Goal: Check status: Check status

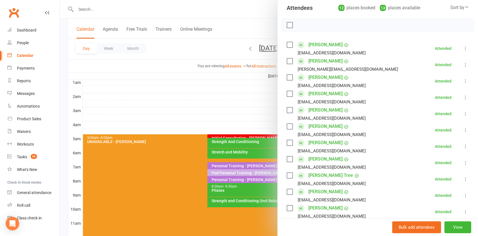
scroll to position [67, 0]
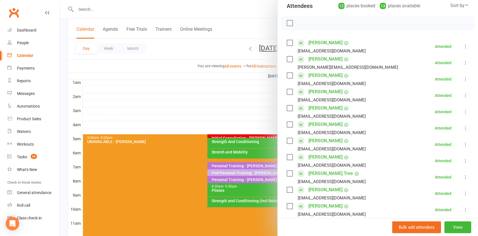
click at [196, 87] on div at bounding box center [269, 118] width 418 height 236
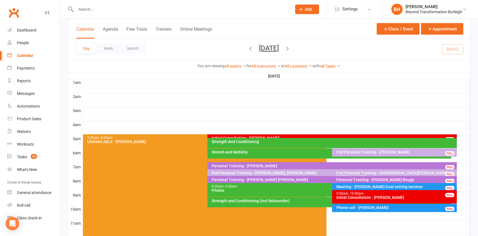
click at [270, 135] on div "Initial Consultation - [PERSON_NAME] FULL" at bounding box center [331, 139] width 249 height 8
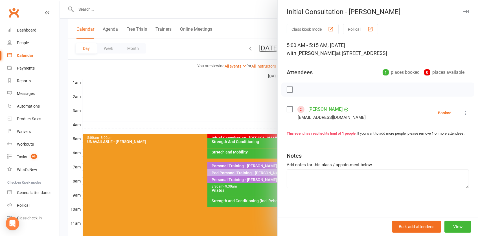
click at [208, 160] on div at bounding box center [269, 118] width 418 height 236
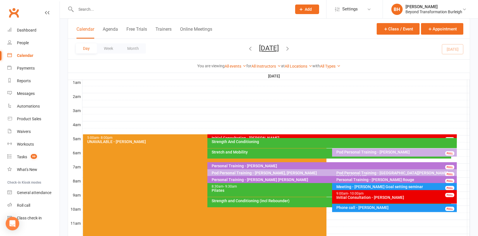
click at [272, 140] on div "Strength And Conditioning" at bounding box center [333, 142] width 244 height 4
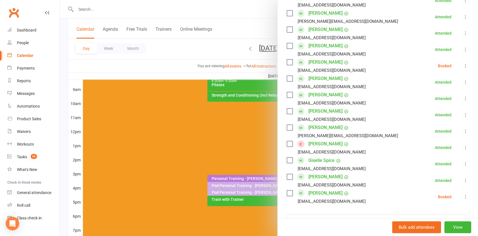
scroll to position [196, 0]
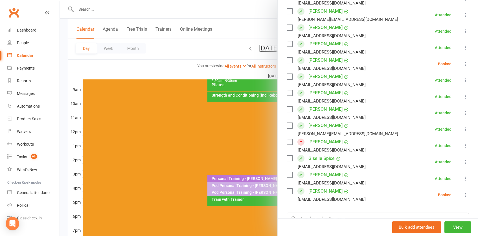
click at [251, 123] on div at bounding box center [269, 118] width 418 height 236
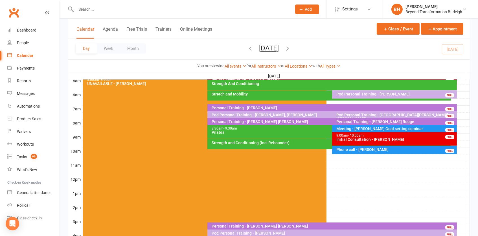
scroll to position [104, 0]
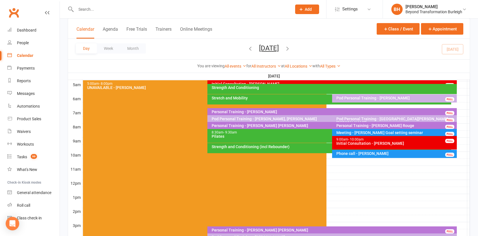
click at [290, 91] on div "Strength And Conditioning" at bounding box center [331, 89] width 249 height 10
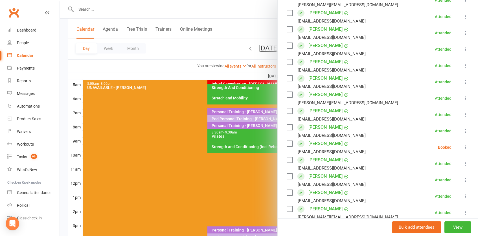
scroll to position [116, 0]
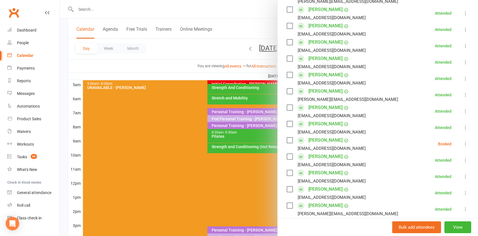
click at [467, 142] on icon at bounding box center [465, 144] width 6 height 6
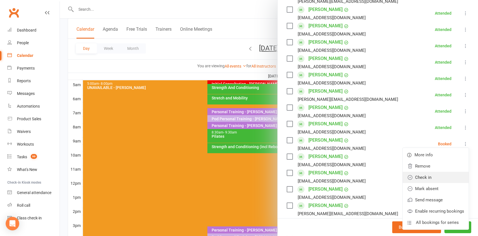
click at [430, 178] on link "Check in" at bounding box center [435, 177] width 66 height 11
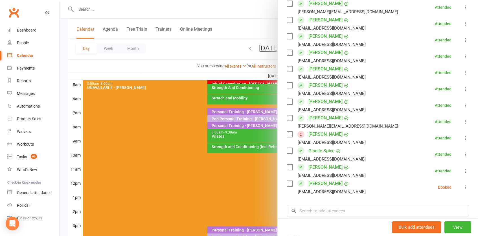
scroll to position [203, 0]
click at [463, 186] on icon at bounding box center [465, 189] width 6 height 6
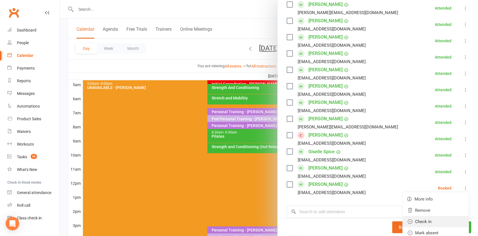
click at [427, 216] on link "Check in" at bounding box center [435, 221] width 66 height 11
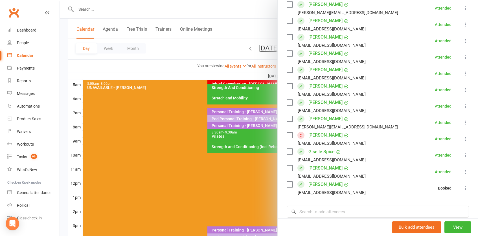
click at [252, 112] on div at bounding box center [269, 118] width 418 height 236
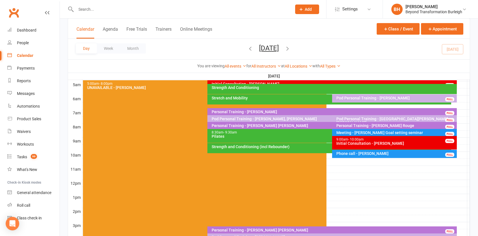
click at [258, 87] on div "Strength And Conditioning" at bounding box center [333, 88] width 244 height 4
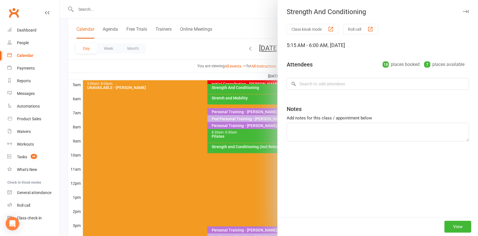
click at [262, 82] on div at bounding box center [269, 118] width 418 height 236
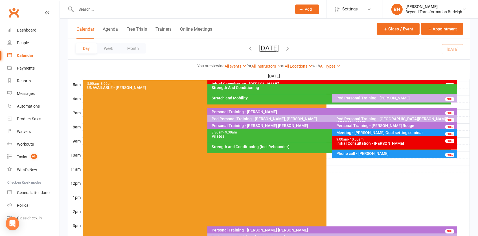
click at [265, 82] on div "Initial Consultation - [PERSON_NAME]" at bounding box center [333, 84] width 244 height 4
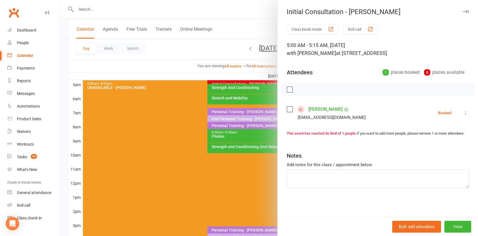
click at [464, 111] on icon at bounding box center [465, 113] width 6 height 6
click at [445, 146] on link "Check in" at bounding box center [441, 146] width 56 height 11
click at [234, 110] on div at bounding box center [269, 118] width 418 height 236
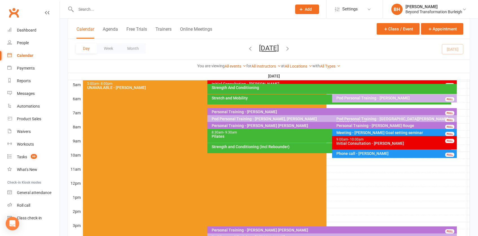
click at [275, 96] on div "Stretch and Mobility" at bounding box center [330, 98] width 238 height 4
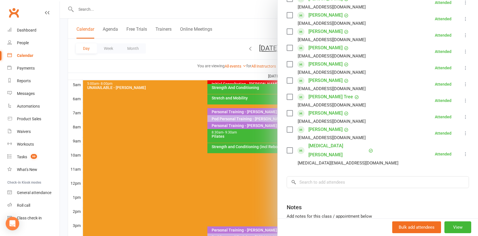
scroll to position [145, 0]
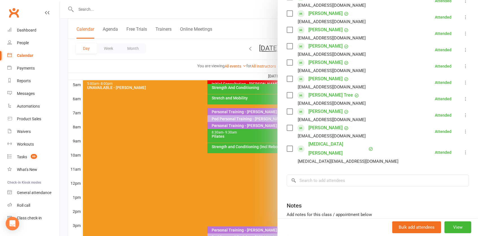
click at [251, 123] on div at bounding box center [269, 118] width 418 height 236
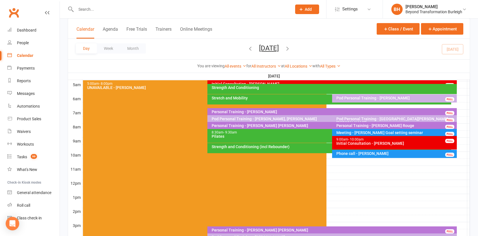
click at [397, 98] on div "Pod Personal Training - [PERSON_NAME]" at bounding box center [396, 98] width 120 height 4
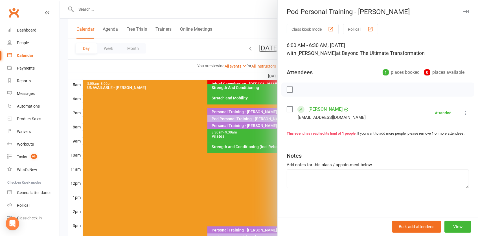
click at [280, 103] on div "Class kiosk mode Roll call 6:00 AM - 6:30 AM, [DATE] with [PERSON_NAME] at Beyo…" at bounding box center [377, 120] width 200 height 193
click at [266, 107] on div at bounding box center [269, 118] width 418 height 236
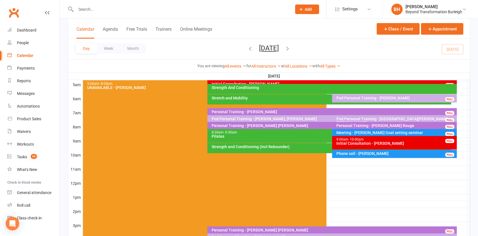
click at [312, 111] on div "Personal Training - [PERSON_NAME]" at bounding box center [333, 112] width 244 height 4
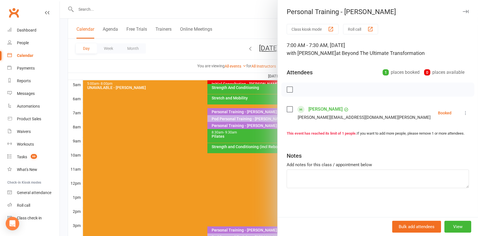
click at [239, 99] on div at bounding box center [269, 118] width 418 height 236
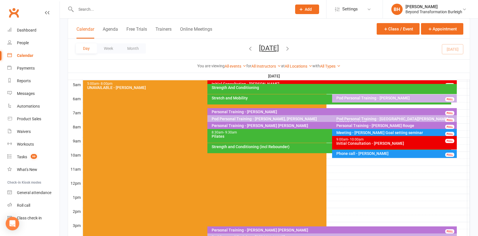
click at [367, 131] on div "Meeting - [PERSON_NAME] Goal setting seminar" at bounding box center [396, 133] width 120 height 4
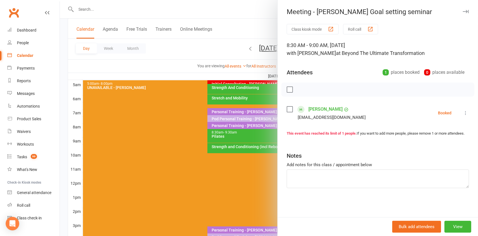
click at [239, 121] on div at bounding box center [269, 118] width 418 height 236
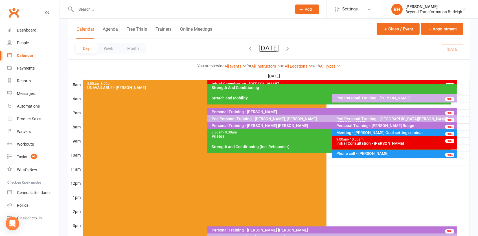
click at [364, 124] on div "Personal Training - [PERSON_NAME] Rouge" at bounding box center [396, 126] width 120 height 4
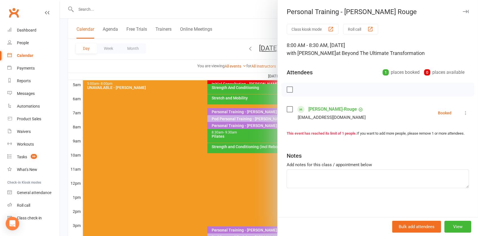
click at [250, 91] on div at bounding box center [269, 118] width 418 height 236
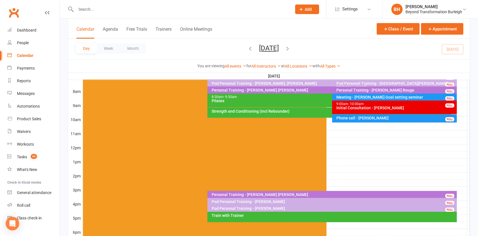
scroll to position [151, 0]
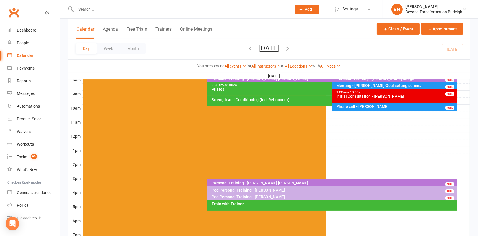
click at [287, 202] on div "Train with Trainer" at bounding box center [333, 204] width 244 height 4
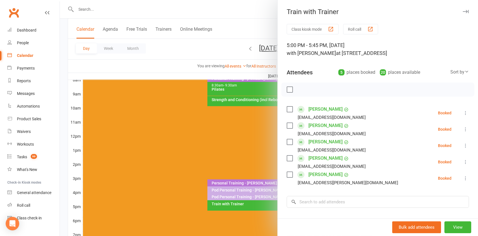
click at [260, 72] on div at bounding box center [269, 118] width 418 height 236
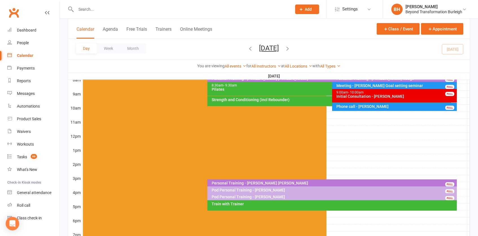
click at [290, 47] on icon "button" at bounding box center [287, 48] width 6 height 6
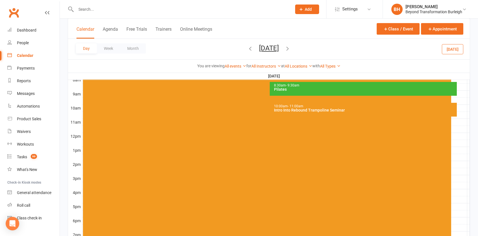
click at [324, 109] on div "Intro Into Rebound Trampoline Seminar" at bounding box center [365, 110] width 182 height 4
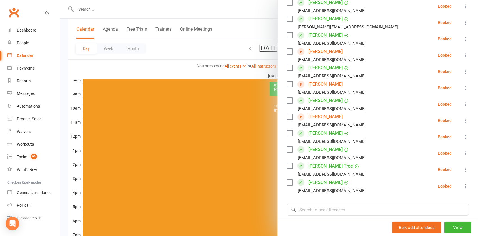
scroll to position [188, 0]
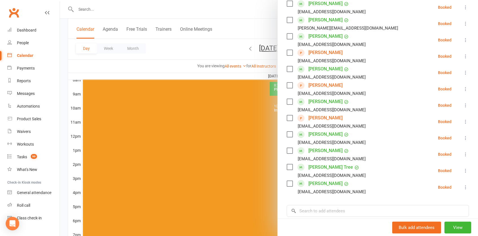
click at [255, 48] on div at bounding box center [269, 118] width 418 height 236
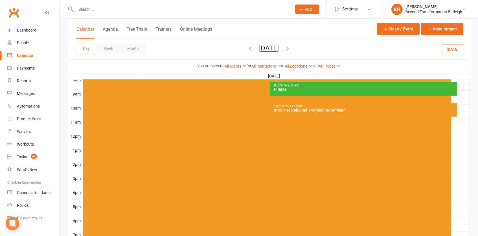
click at [263, 48] on button "[DATE]" at bounding box center [269, 48] width 20 height 8
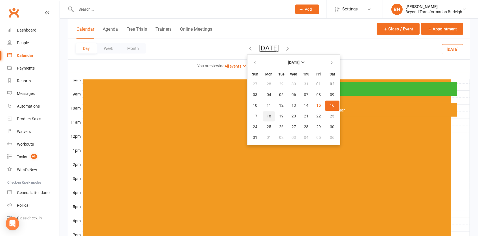
click at [266, 115] on span "18" at bounding box center [268, 116] width 5 height 5
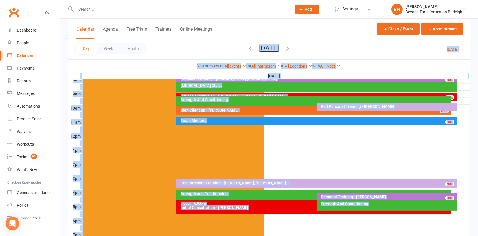
click at [280, 140] on div at bounding box center [275, 143] width 387 height 7
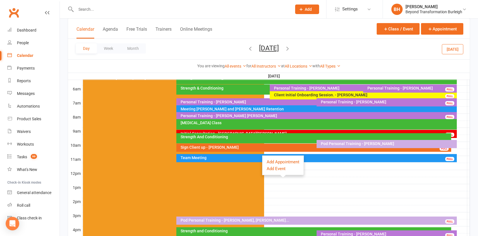
scroll to position [113, 0]
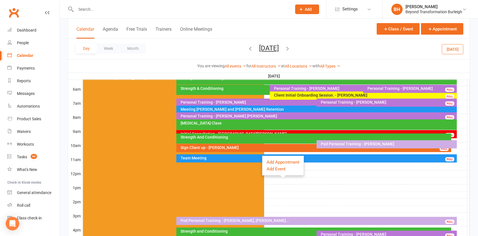
click at [227, 132] on div "Initial Consultation - [GEOGRAPHIC_DATA][PERSON_NAME]" at bounding box center [317, 134] width 275 height 4
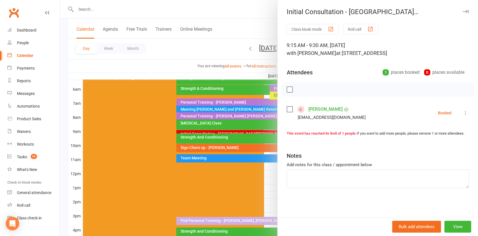
click at [224, 132] on div at bounding box center [269, 118] width 418 height 236
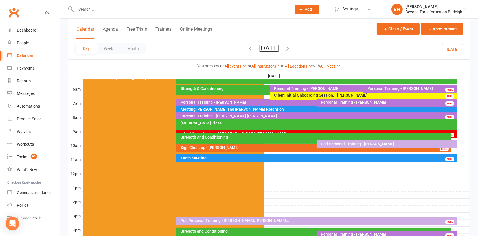
click at [258, 116] on div "Personal Training - [PERSON_NAME] [PERSON_NAME]" at bounding box center [317, 116] width 275 height 4
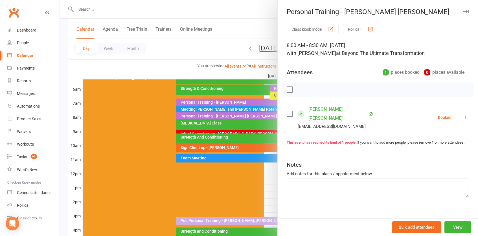
click at [243, 111] on div at bounding box center [269, 118] width 418 height 236
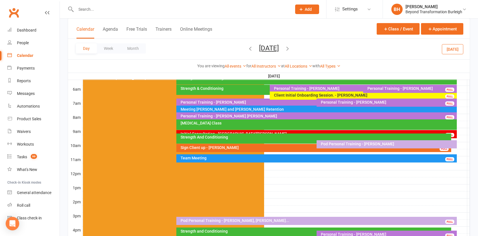
click at [108, 13] on div at bounding box center [178, 9] width 220 height 18
click at [101, 8] on input "text" at bounding box center [180, 9] width 213 height 8
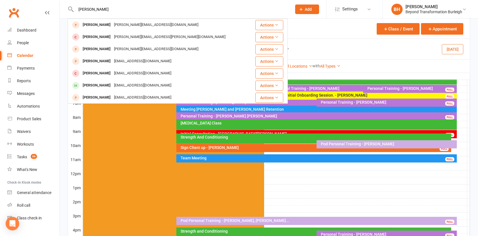
type input "[PERSON_NAME]"
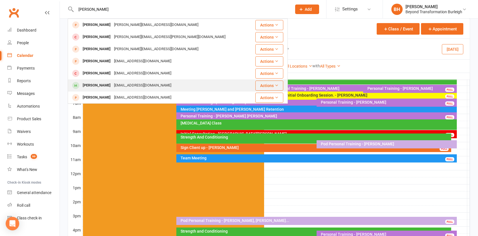
drag, startPoint x: 101, startPoint y: 8, endPoint x: 97, endPoint y: 84, distance: 76.3
click at [97, 84] on div "[PERSON_NAME]" at bounding box center [96, 85] width 31 height 8
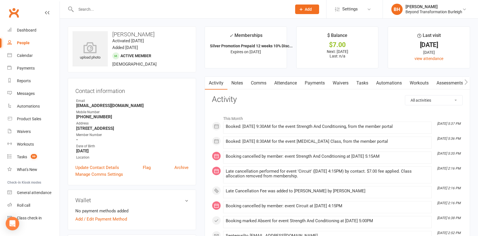
click at [290, 83] on link "Attendance" at bounding box center [285, 83] width 30 height 13
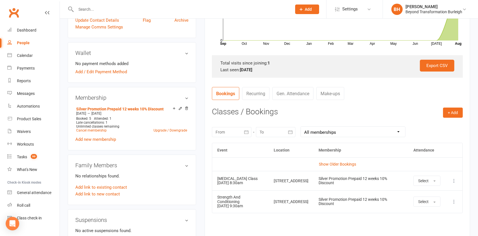
scroll to position [149, 0]
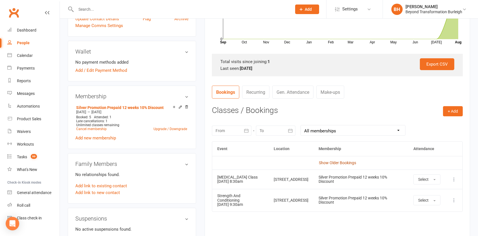
click at [336, 162] on link "Show Older Bookings" at bounding box center [337, 163] width 37 height 5
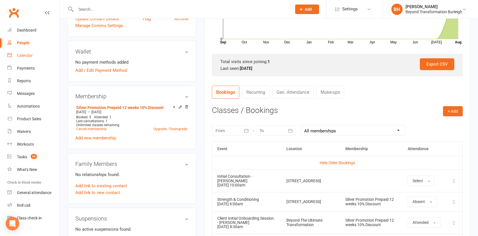
click at [31, 57] on div "Calendar" at bounding box center [25, 55] width 16 height 5
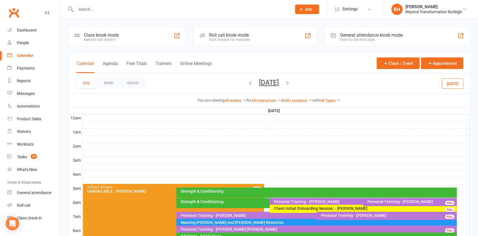
click at [268, 84] on button "[DATE]" at bounding box center [269, 83] width 20 height 8
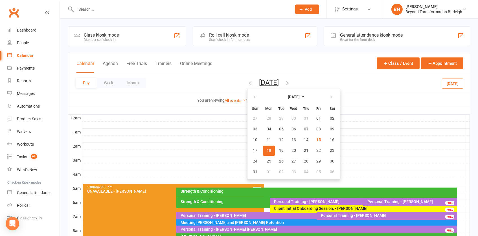
click at [266, 149] on span "18" at bounding box center [268, 151] width 5 height 5
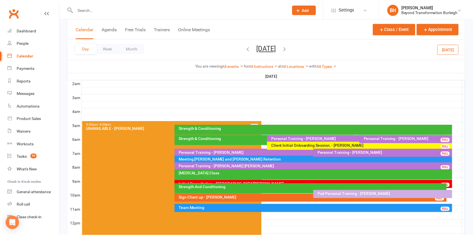
scroll to position [70, 0]
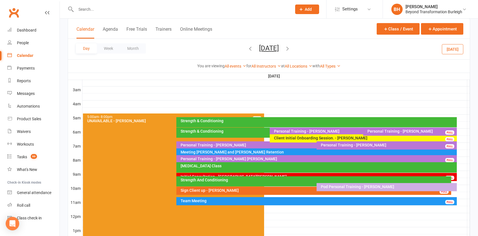
click at [243, 166] on div "[MEDICAL_DATA] Class" at bounding box center [317, 166] width 275 height 4
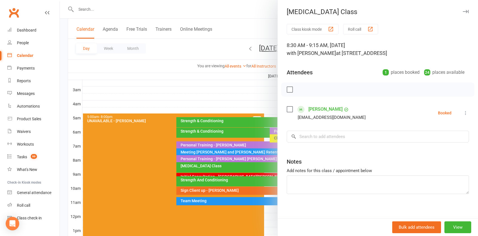
click at [232, 170] on div at bounding box center [269, 118] width 418 height 236
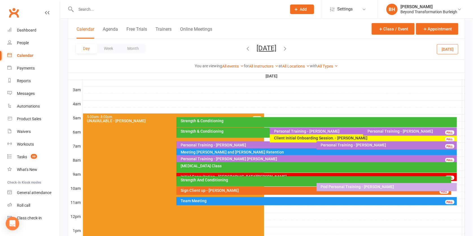
click at [268, 48] on button "[DATE]" at bounding box center [266, 48] width 20 height 8
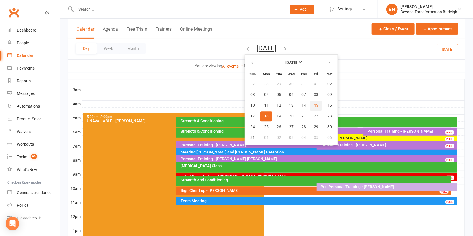
click at [314, 104] on span "15" at bounding box center [316, 105] width 5 height 5
